Goal: Task Accomplishment & Management: Contribute content

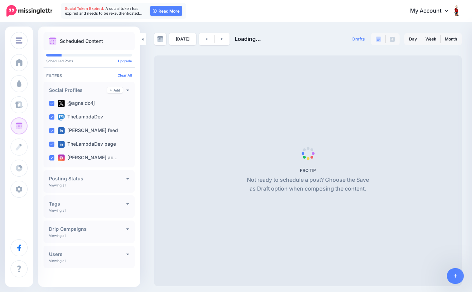
click at [91, 8] on span "Social Token Expired." at bounding box center [84, 8] width 39 height 5
click at [124, 10] on span "A social token has expired and needs to be re-authenticated…" at bounding box center [103, 11] width 77 height 10
click at [167, 12] on link "Read More" at bounding box center [166, 11] width 32 height 10
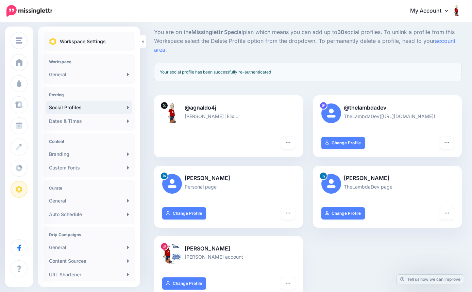
scroll to position [35, 0]
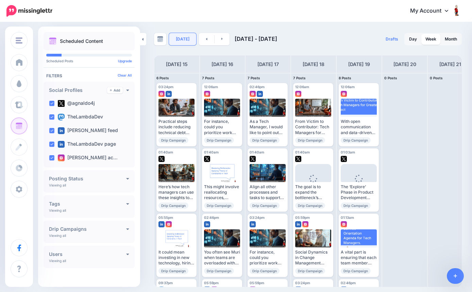
click at [183, 39] on link "Today" at bounding box center [182, 39] width 27 height 12
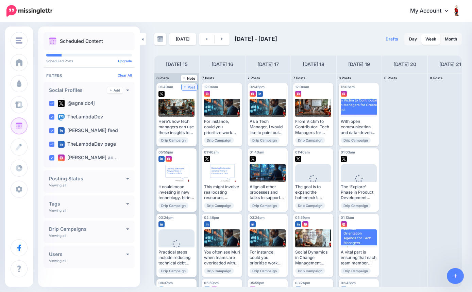
click at [189, 86] on span "Post" at bounding box center [189, 86] width 12 height 3
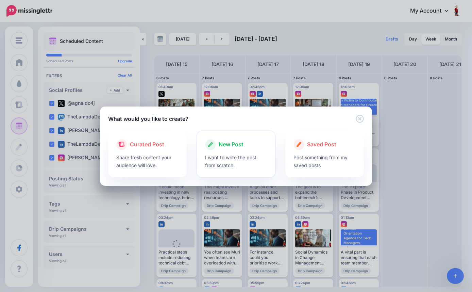
click at [225, 155] on p "I want to write the post from scratch." at bounding box center [236, 161] width 62 height 16
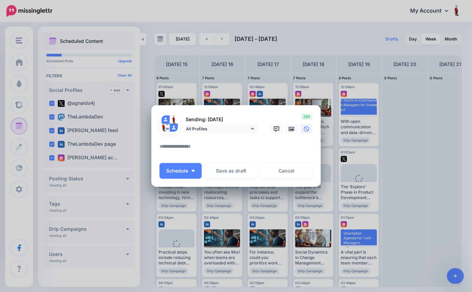
click at [222, 146] on textarea at bounding box center [237, 148] width 156 height 13
paste textarea "**********"
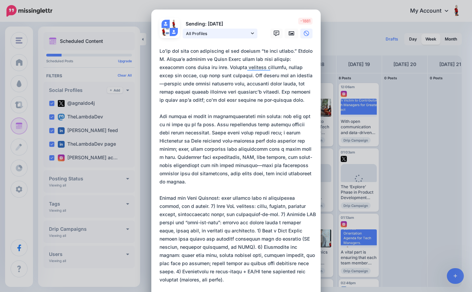
click at [253, 34] on icon at bounding box center [252, 33] width 3 height 5
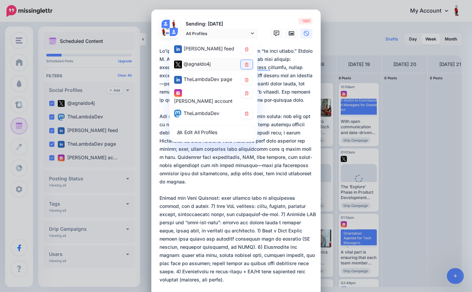
click at [247, 64] on icon at bounding box center [246, 64] width 5 height 4
click at [247, 77] on link at bounding box center [247, 79] width 12 height 9
click at [246, 91] on icon at bounding box center [246, 93] width 5 height 4
click at [246, 111] on link at bounding box center [247, 113] width 12 height 9
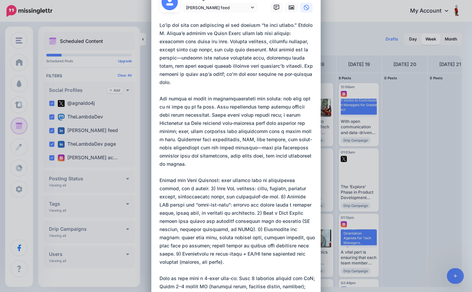
scroll to position [14, 0]
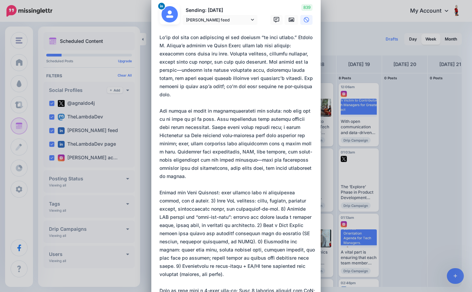
click at [313, 62] on textarea "To enrich screen reader interactions, please activate Accessibility in Grammarl…" at bounding box center [237, 192] width 156 height 318
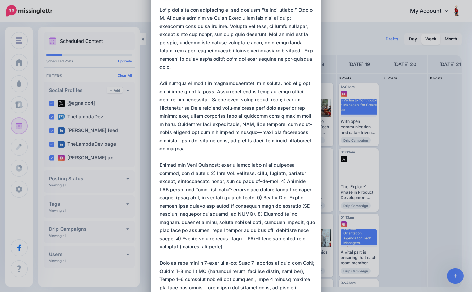
scroll to position [54, 0]
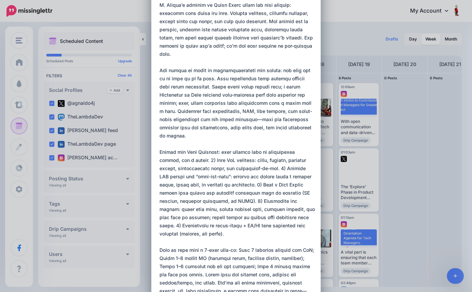
click at [194, 111] on textarea "To enrich screen reader interactions, please activate Accessibility in Grammarl…" at bounding box center [237, 152] width 156 height 318
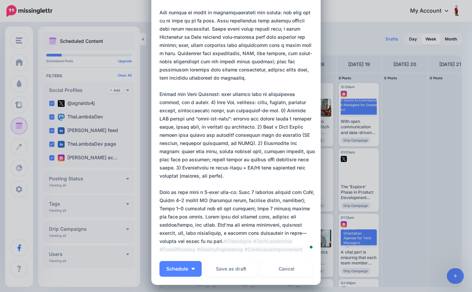
scroll to position [113, 0]
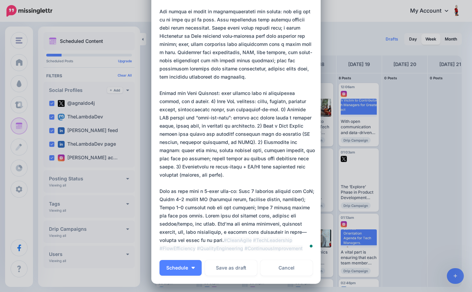
click at [224, 98] on textarea "To enrich screen reader interactions, please activate Accessibility in Grammarl…" at bounding box center [237, 93] width 156 height 318
click at [181, 84] on textarea "To enrich screen reader interactions, please activate Accessibility in Grammarl…" at bounding box center [237, 93] width 156 height 318
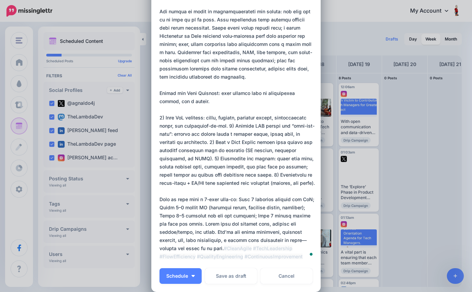
click at [231, 108] on textarea "To enrich screen reader interactions, please activate Accessibility in Grammarl…" at bounding box center [237, 97] width 156 height 326
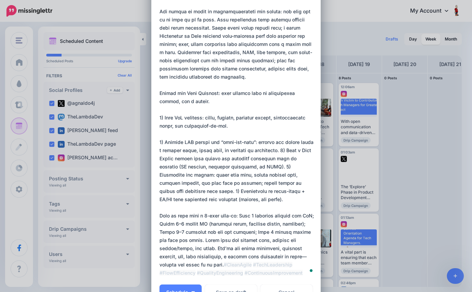
click at [271, 134] on textarea "To enrich screen reader interactions, please activate Accessibility in Grammarl…" at bounding box center [237, 105] width 156 height 342
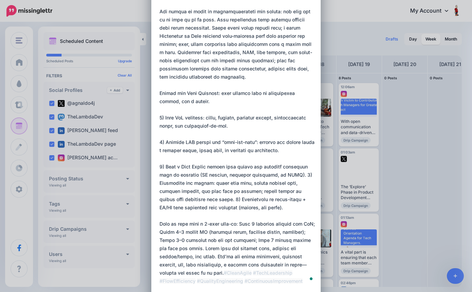
click at [284, 157] on textarea "To enrich screen reader interactions, please activate Accessibility in Grammarl…" at bounding box center [237, 109] width 156 height 351
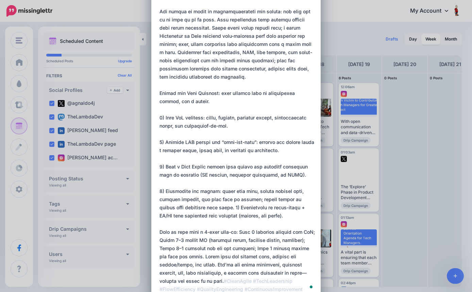
scroll to position [128, 0]
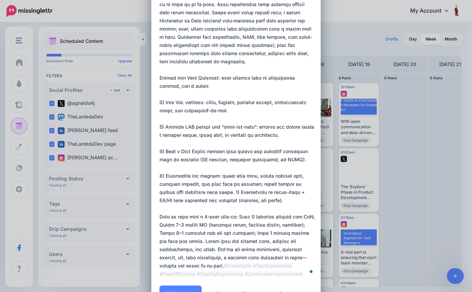
click at [222, 174] on textarea "To enrich screen reader interactions, please activate Accessibility in Grammarl…" at bounding box center [237, 98] width 156 height 359
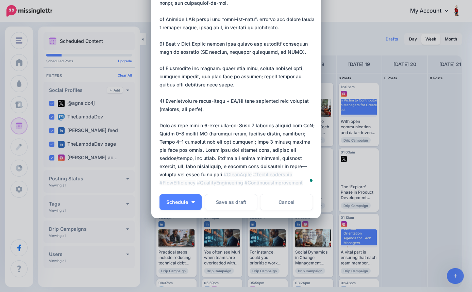
scroll to position [235, 0]
drag, startPoint x: 191, startPoint y: 160, endPoint x: 165, endPoint y: 129, distance: 40.6
click at [165, 129] on textarea "To enrich screen reader interactions, please activate Accessibility in Grammarl…" at bounding box center [237, -1] width 156 height 375
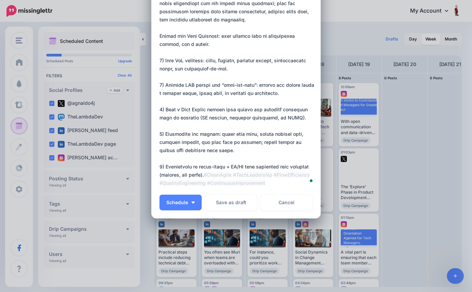
scroll to position [170, 0]
type textarea "**********"
click at [194, 202] on img "button" at bounding box center [192, 202] width 3 height 2
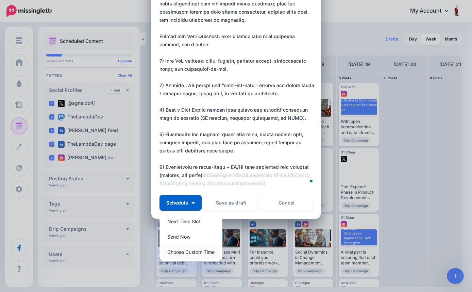
click at [188, 252] on link "Choose Custom Time" at bounding box center [190, 251] width 57 height 13
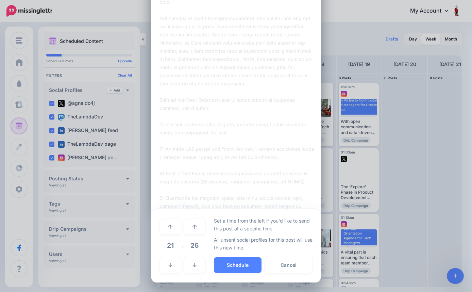
scroll to position [105, 0]
click at [173, 246] on span "21" at bounding box center [170, 245] width 18 height 18
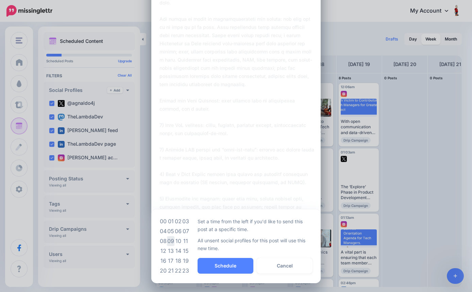
click at [172, 243] on td "09" at bounding box center [170, 241] width 7 height 10
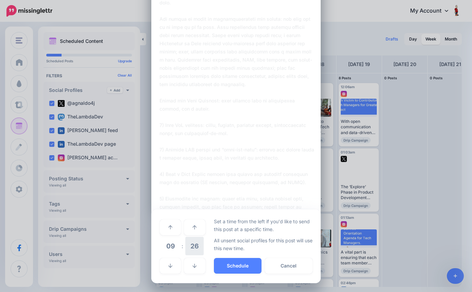
click at [194, 244] on span "26" at bounding box center [194, 245] width 18 height 18
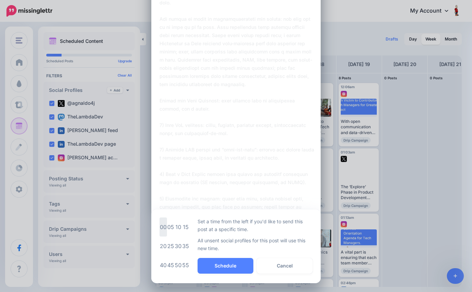
click at [163, 226] on td "00" at bounding box center [162, 226] width 7 height 19
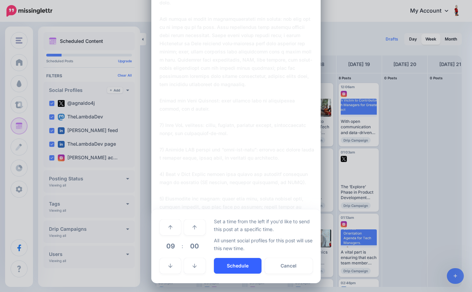
click at [242, 266] on button "Schedule" at bounding box center [238, 266] width 48 height 16
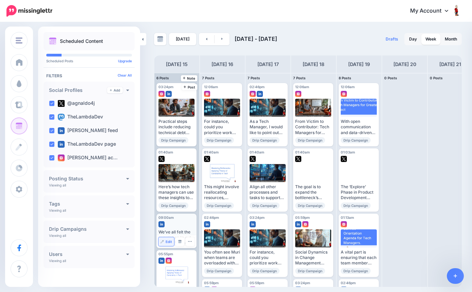
click at [169, 240] on span "Edit" at bounding box center [168, 241] width 6 height 3
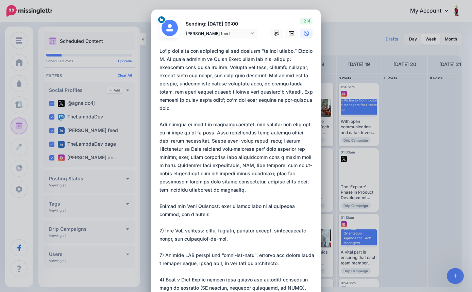
scroll to position [0, 0]
click at [292, 33] on icon at bounding box center [290, 33] width 5 height 4
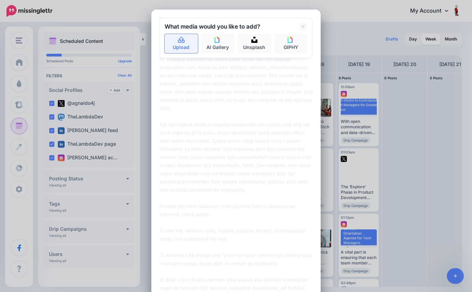
click at [181, 47] on link "Upload" at bounding box center [180, 43] width 33 height 19
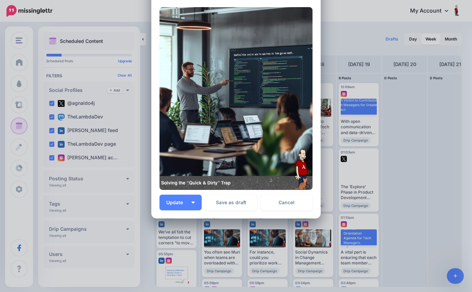
scroll to position [359, 0]
click at [193, 203] on img "button" at bounding box center [192, 202] width 3 height 2
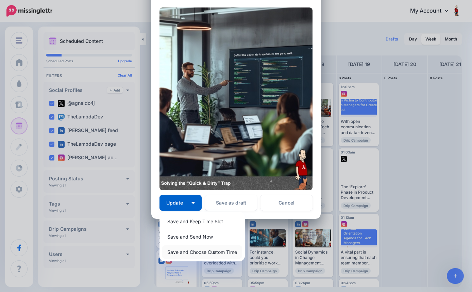
click at [190, 252] on link "Save and Choose Custom Time" at bounding box center [202, 251] width 80 height 13
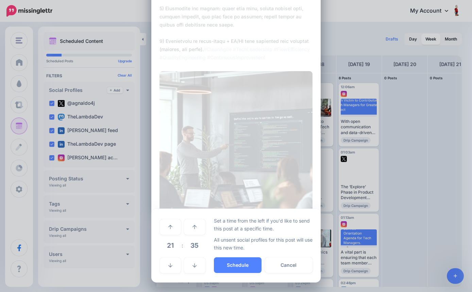
scroll to position [295, 0]
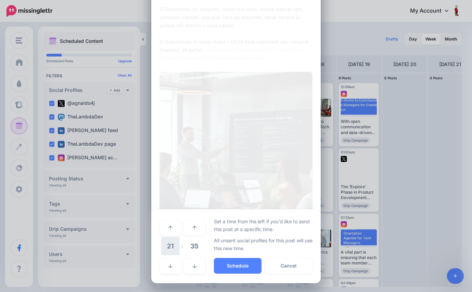
click at [175, 247] on span "21" at bounding box center [170, 245] width 18 height 18
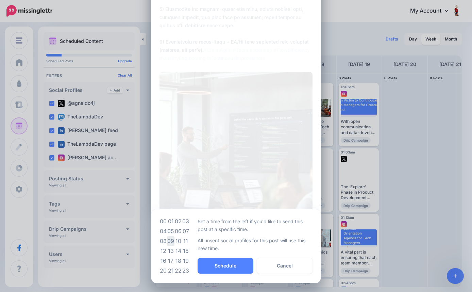
click at [171, 241] on td "09" at bounding box center [170, 241] width 7 height 10
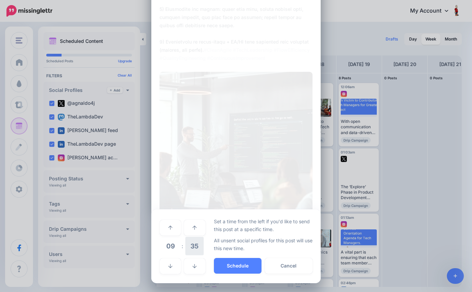
click at [197, 247] on span "35" at bounding box center [194, 245] width 18 height 18
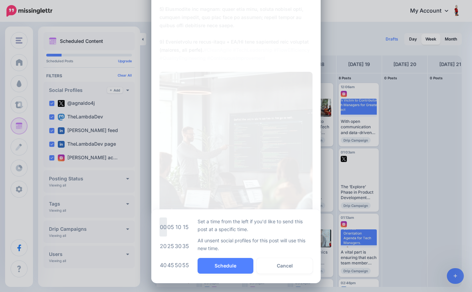
click at [163, 229] on td "00" at bounding box center [162, 226] width 7 height 19
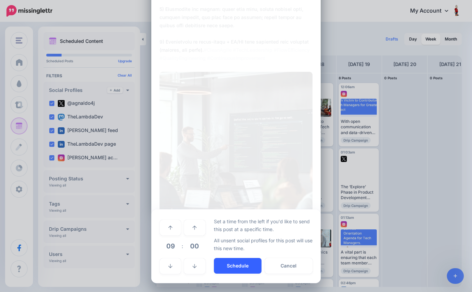
click at [244, 267] on button "Schedule" at bounding box center [238, 266] width 48 height 16
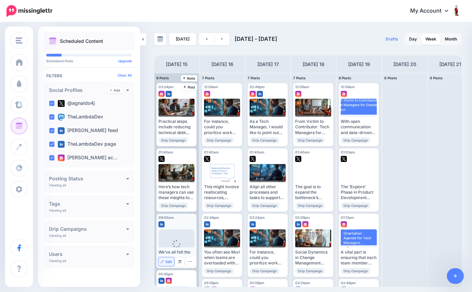
click at [168, 260] on span "Edit" at bounding box center [168, 261] width 6 height 3
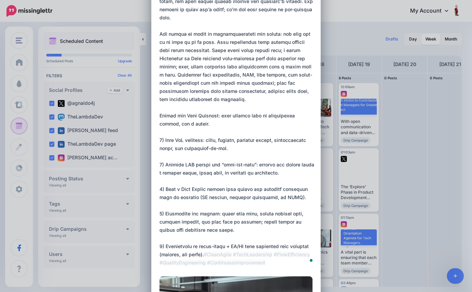
scroll to position [102, 0]
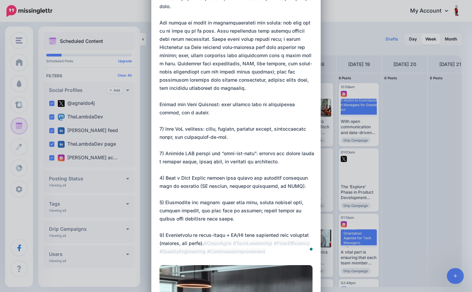
drag, startPoint x: 160, startPoint y: 51, endPoint x: 253, endPoint y: 228, distance: 199.2
click at [253, 228] on textarea "To enrich screen reader interactions, please activate Accessibility in Grammarl…" at bounding box center [237, 100] width 156 height 310
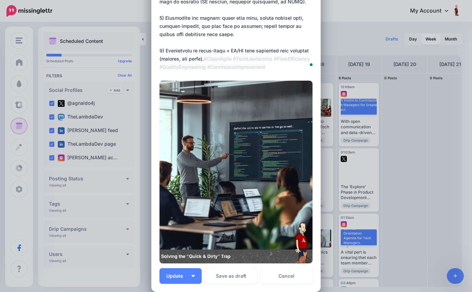
scroll to position [332, 0]
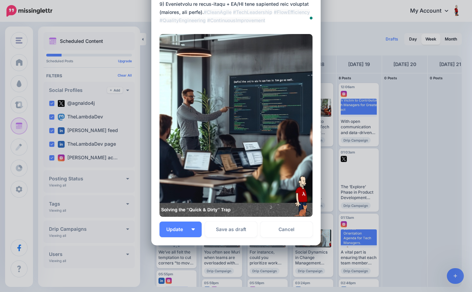
drag, startPoint x: 230, startPoint y: 210, endPoint x: 174, endPoint y: 209, distance: 56.4
